Goal: Task Accomplishment & Management: Use online tool/utility

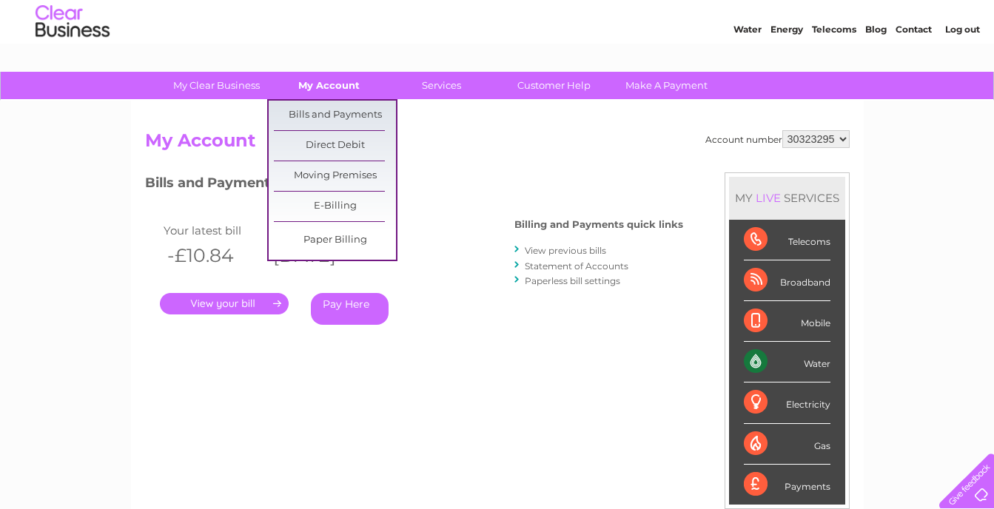
click at [337, 84] on link "My Account" at bounding box center [329, 85] width 122 height 27
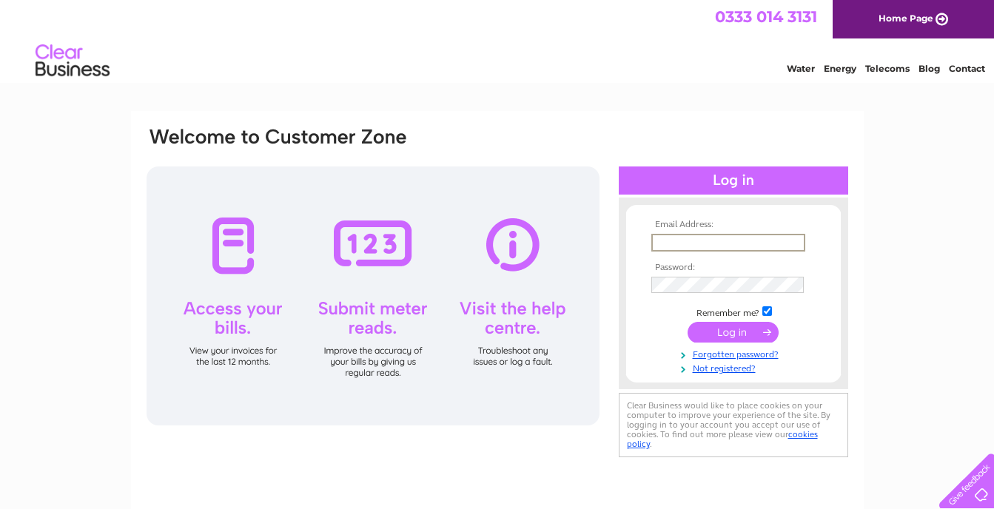
click at [685, 244] on input "text" at bounding box center [728, 243] width 154 height 18
type input "warmsomething@gmail.com"
click at [730, 332] on input "submit" at bounding box center [733, 330] width 91 height 21
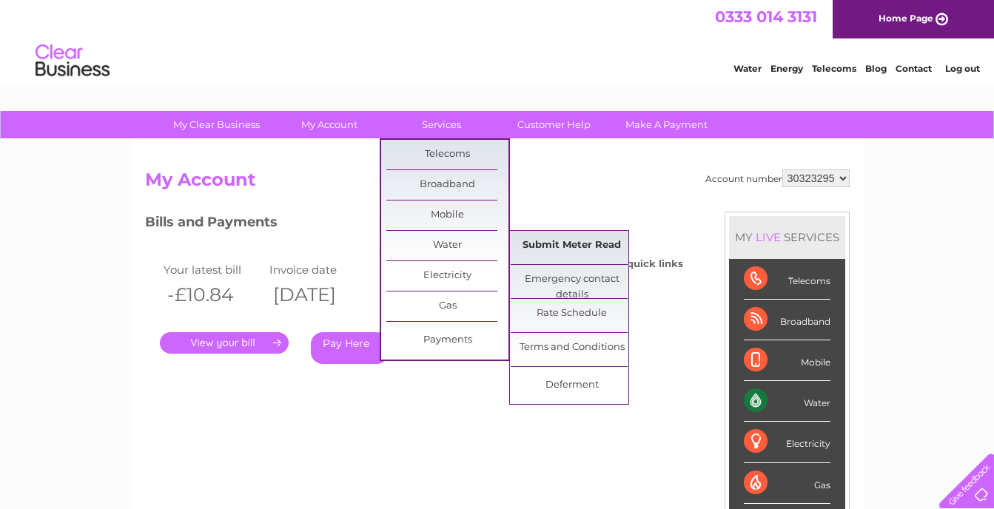
click at [557, 244] on link "Submit Meter Read" at bounding box center [572, 246] width 122 height 30
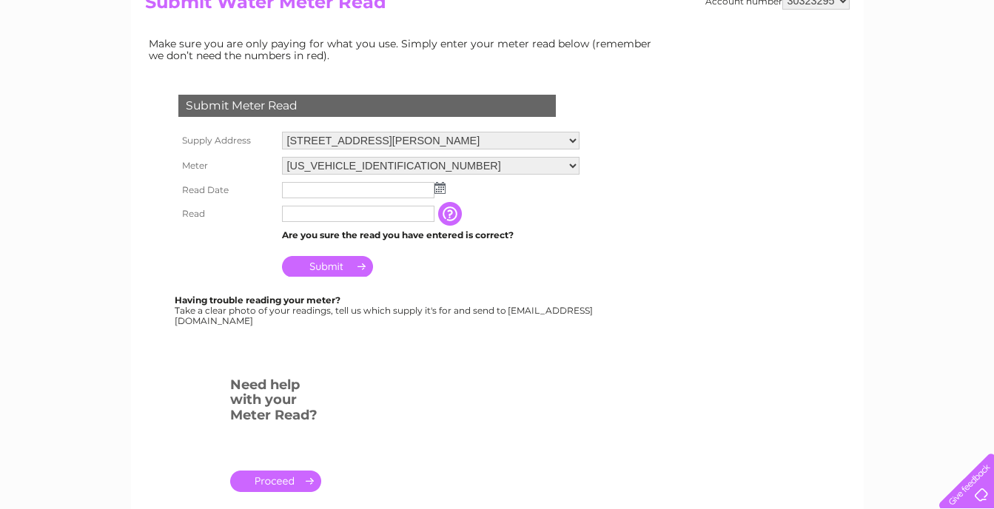
scroll to position [198, 0]
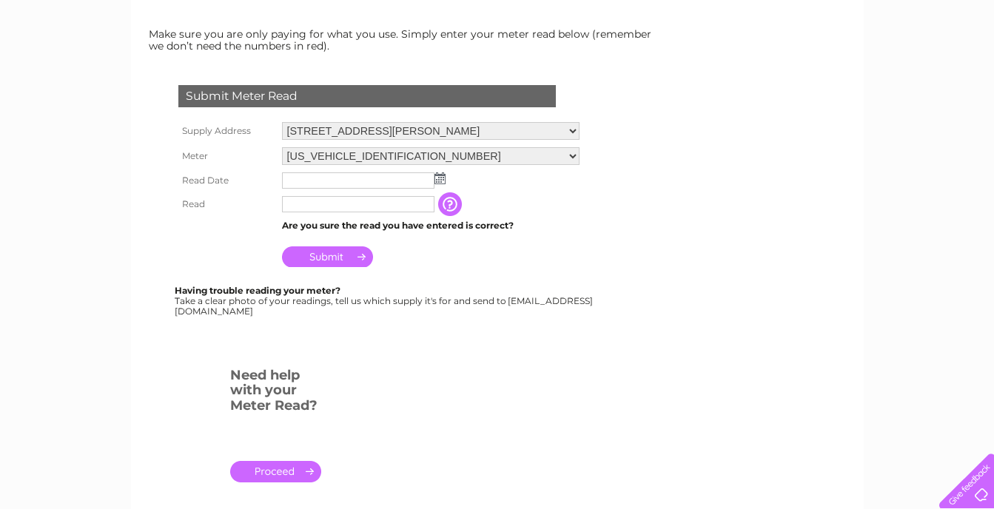
click at [440, 178] on img at bounding box center [439, 178] width 11 height 12
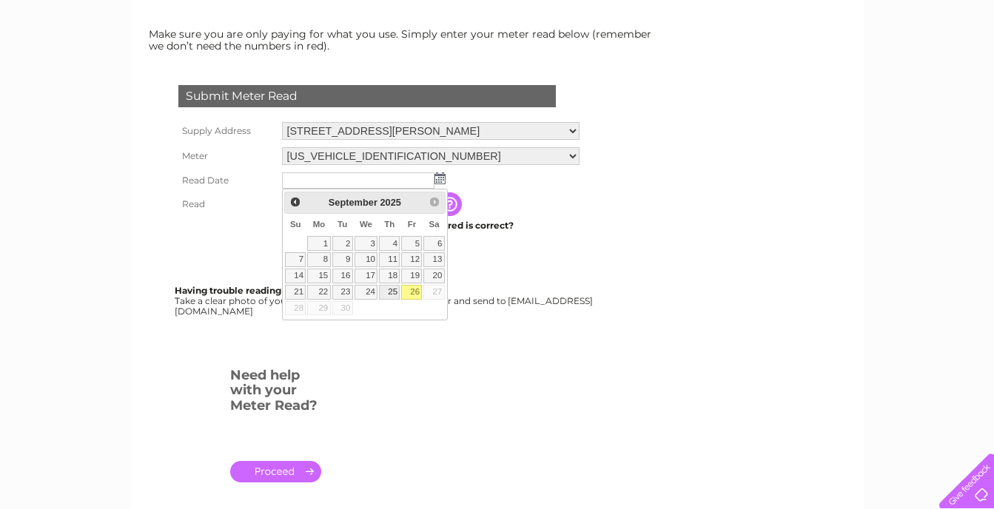
click at [392, 289] on link "25" at bounding box center [389, 292] width 21 height 15
type input "2025/09/25"
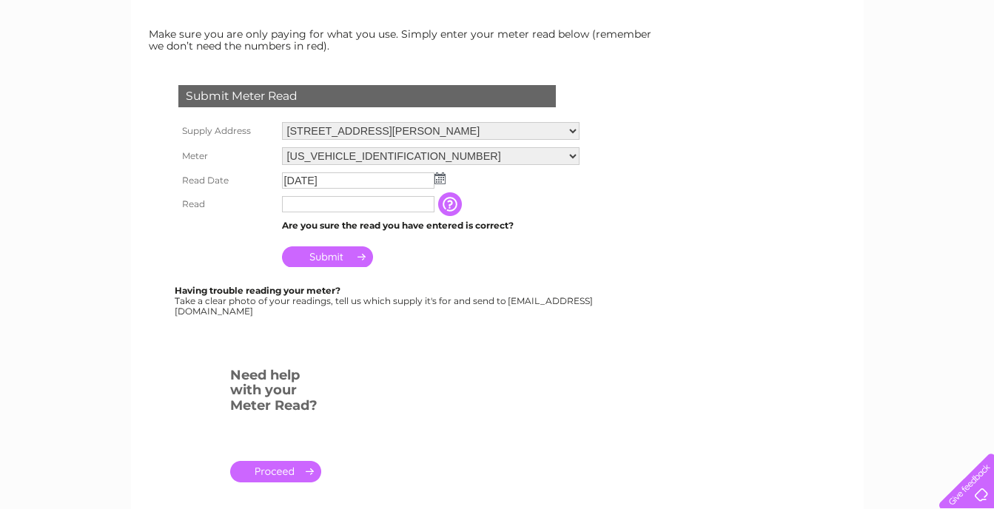
click at [659, 172] on form "Submit Meter Read Supply Address 3 Millar Crescent, Edinburgh, EH10 5HN Meter 0…" at bounding box center [404, 290] width 518 height 469
click at [375, 206] on input "text" at bounding box center [358, 204] width 152 height 16
type input "0619"
click at [451, 206] on input "button" at bounding box center [453, 205] width 27 height 24
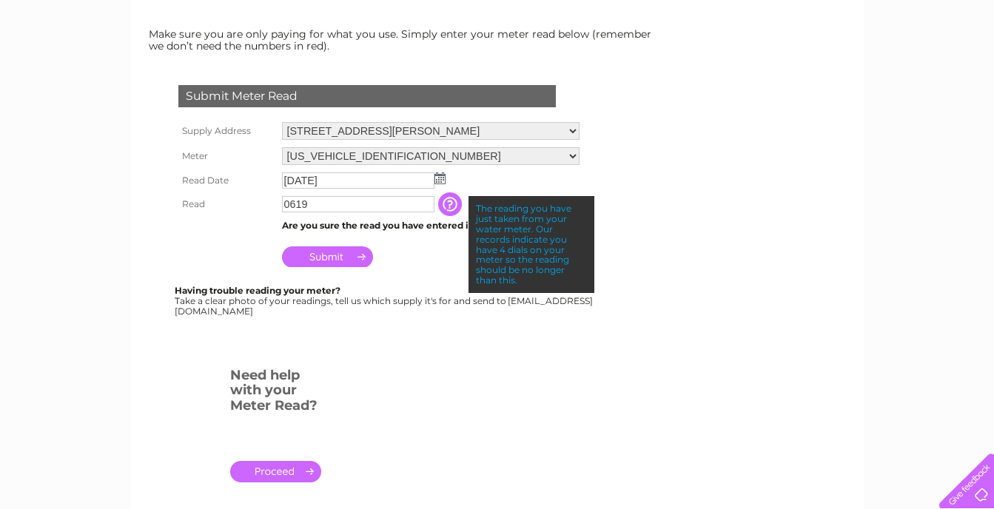
click at [403, 206] on input "0619" at bounding box center [358, 204] width 152 height 16
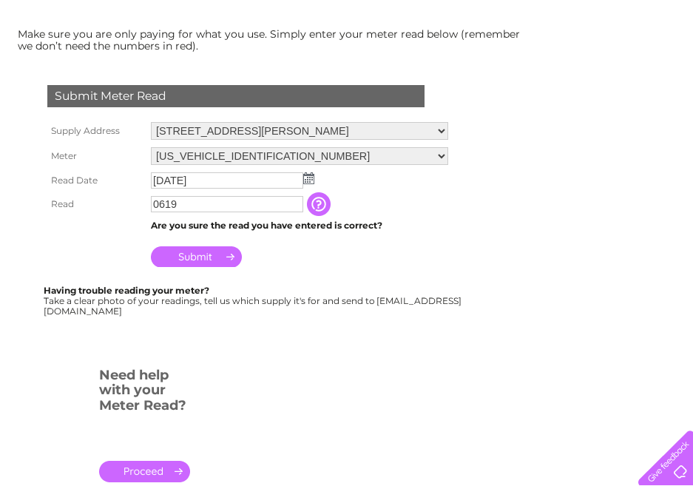
click at [273, 212] on input "0619" at bounding box center [227, 204] width 152 height 16
click at [191, 258] on input "Submit" at bounding box center [196, 256] width 91 height 21
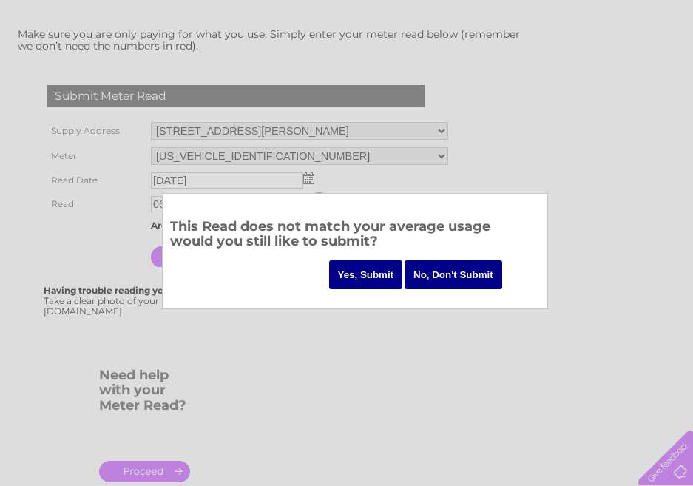
click at [363, 269] on input "Yes, Submit" at bounding box center [366, 275] width 74 height 29
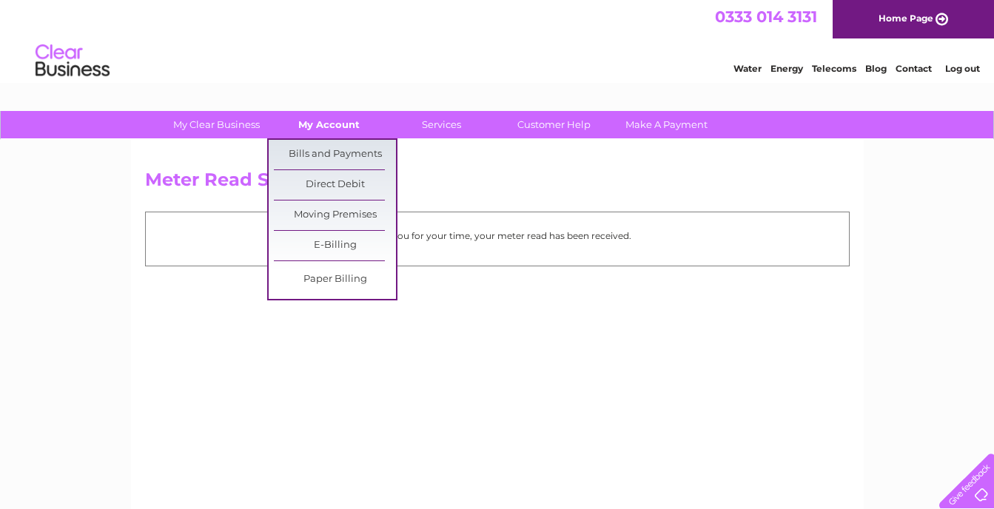
click at [323, 123] on link "My Account" at bounding box center [329, 124] width 122 height 27
